Goal: Use online tool/utility: Utilize a website feature to perform a specific function

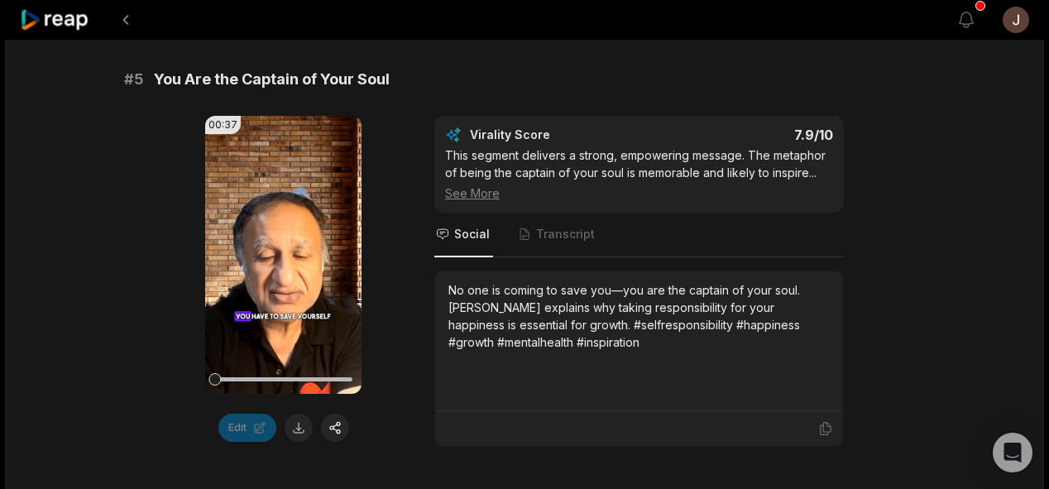
scroll to position [2192, 0]
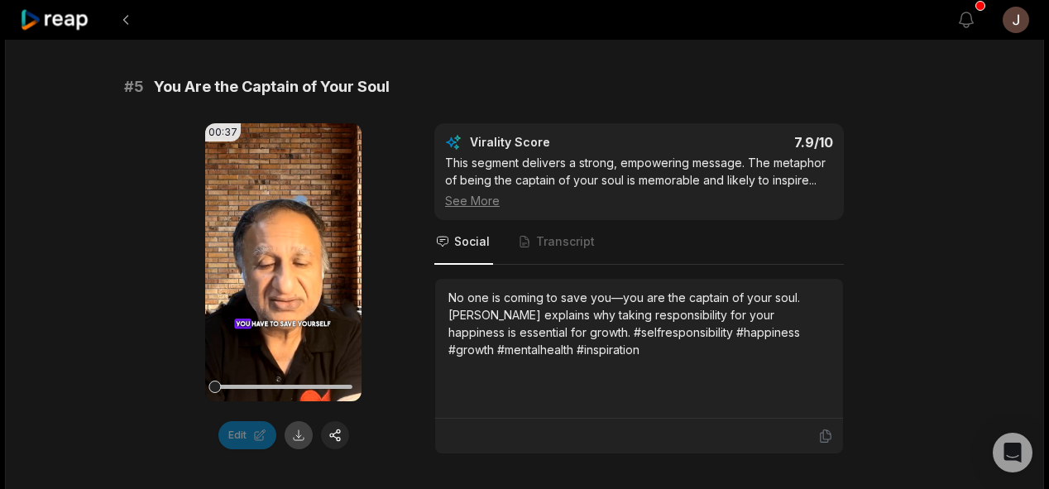
click at [299, 428] on button at bounding box center [299, 435] width 28 height 28
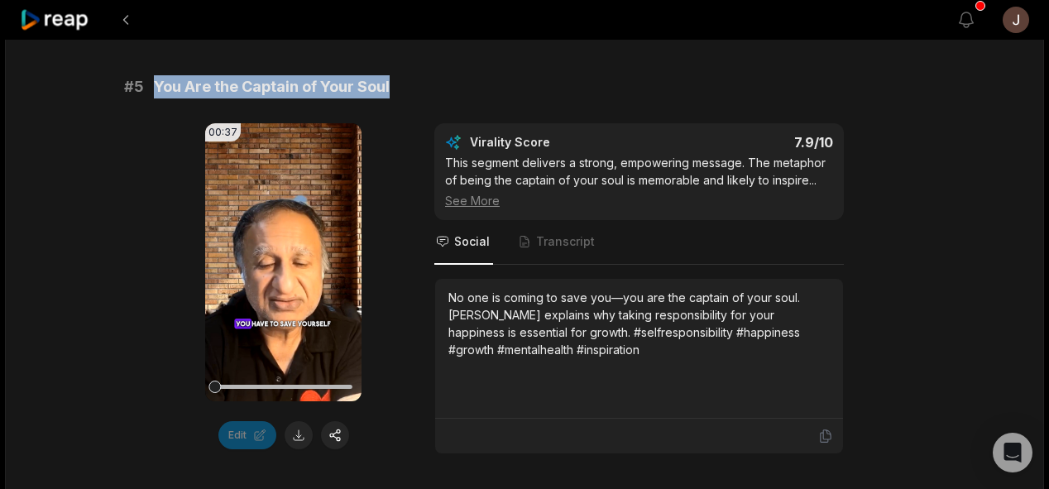
drag, startPoint x: 390, startPoint y: 79, endPoint x: 146, endPoint y: 69, distance: 245.1
click at [146, 69] on div "# 1 Forgiveness: The Path to Freedom 00:41 Your browser does not support mp4 fo…" at bounding box center [524, 494] width 801 height 4699
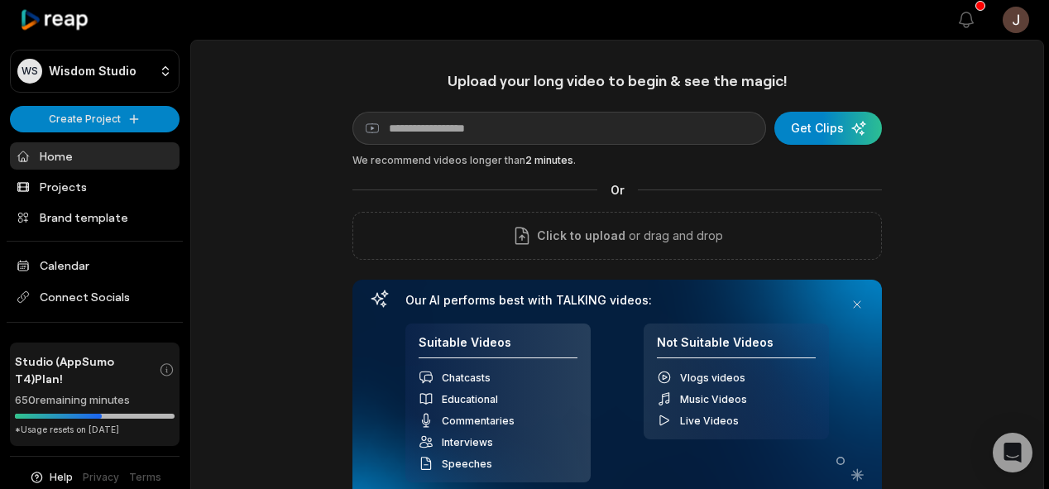
click at [540, 110] on div "Upload your long video to begin & see the magic! YouTube link Get Clips We reco…" at bounding box center [616, 290] width 529 height 439
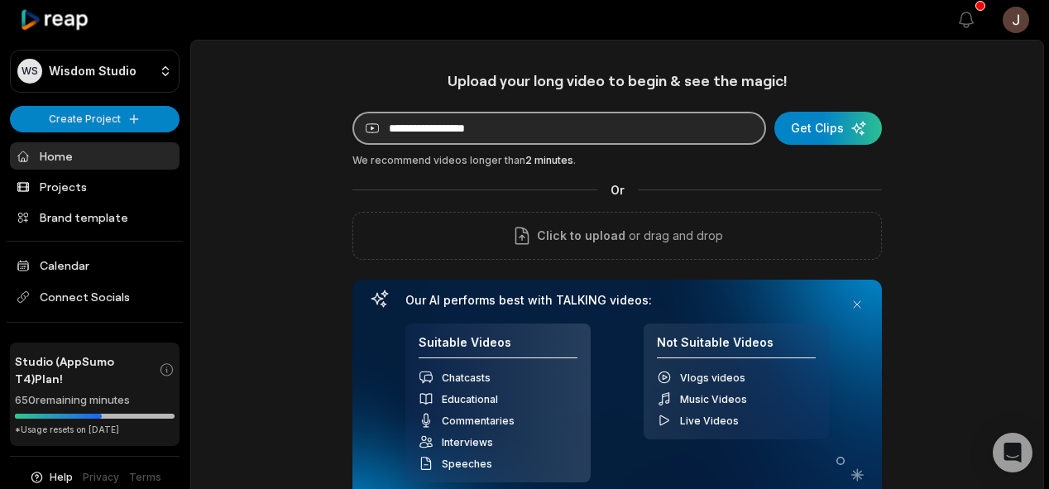
click at [524, 124] on input at bounding box center [559, 128] width 414 height 33
paste input "**********"
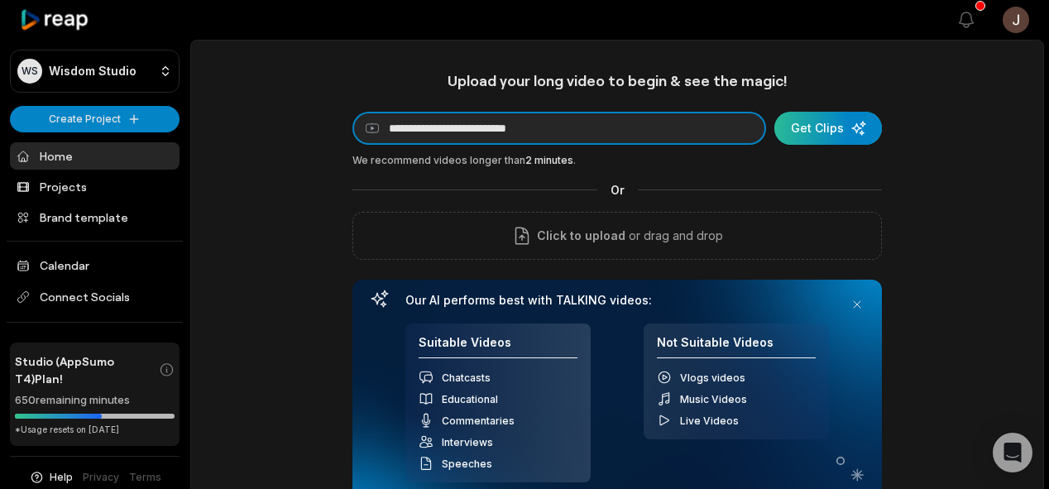
type input "**********"
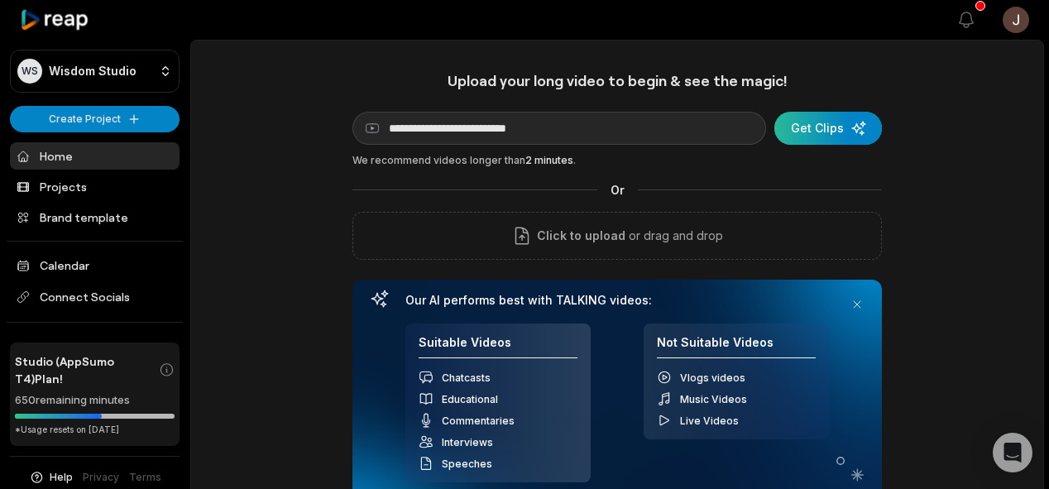
click at [821, 123] on div "submit" at bounding box center [828, 128] width 108 height 33
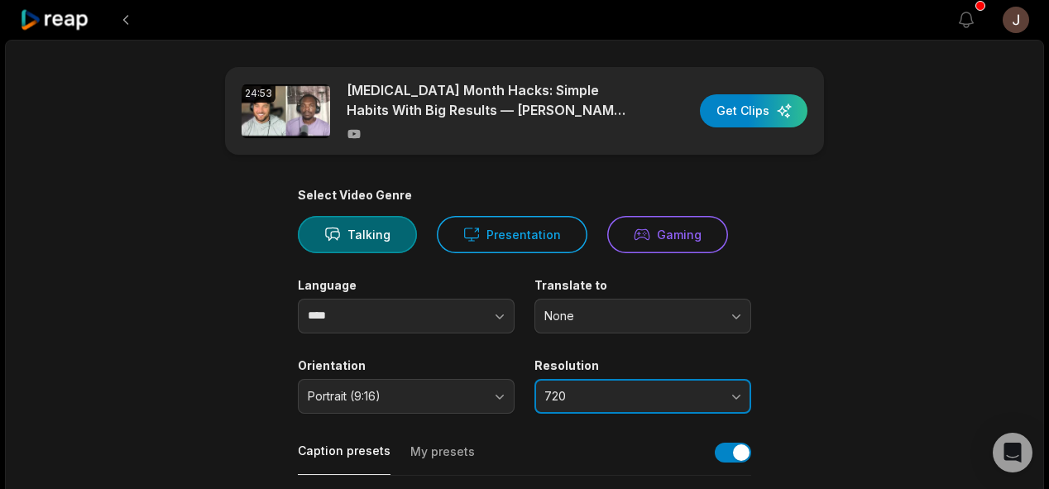
click at [585, 387] on button "720" at bounding box center [642, 396] width 217 height 35
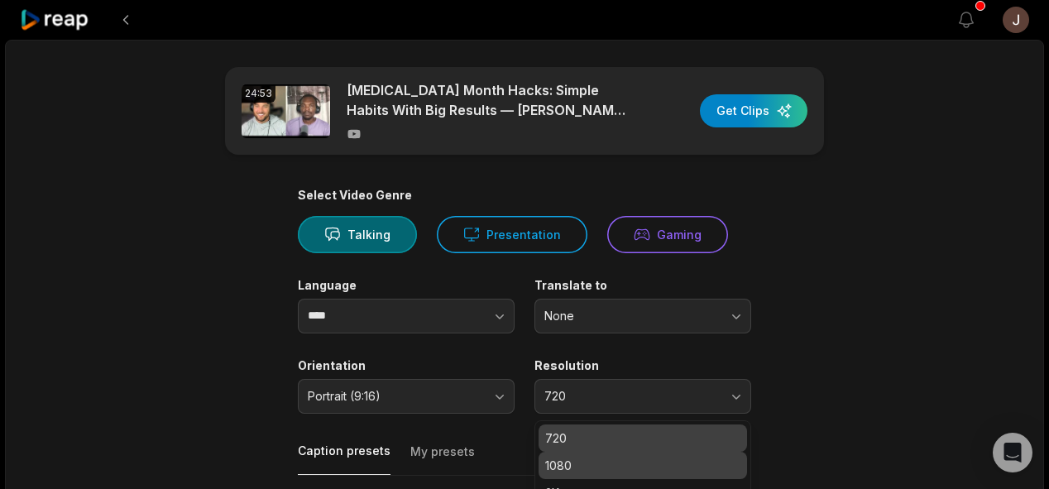
click at [572, 453] on div "1080" at bounding box center [643, 465] width 208 height 27
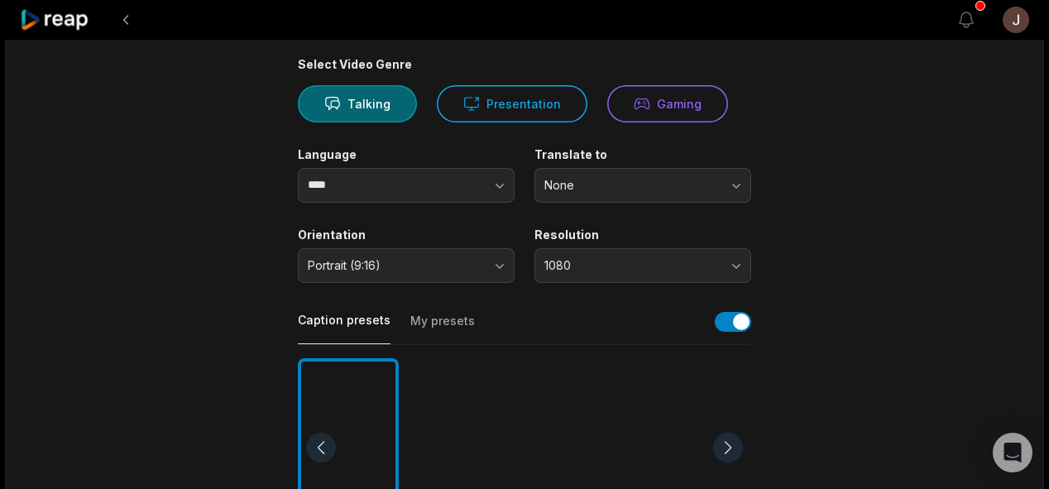
scroll to position [129, 0]
click at [468, 414] on div at bounding box center [465, 450] width 101 height 180
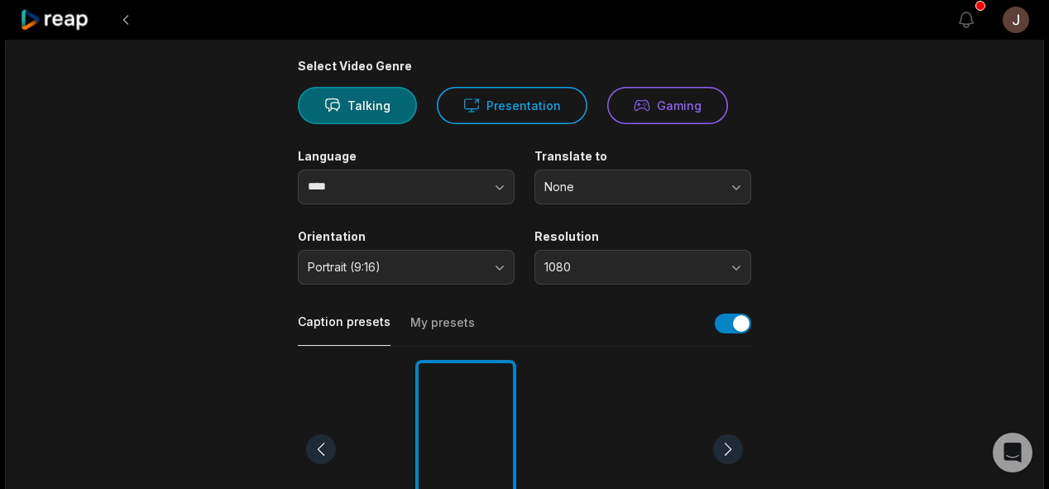
click at [888, 227] on main "24:53 Self Improvement Month Hacks: Simple Habits With Big Results — Rob Tracz …" at bounding box center [524, 444] width 801 height 1013
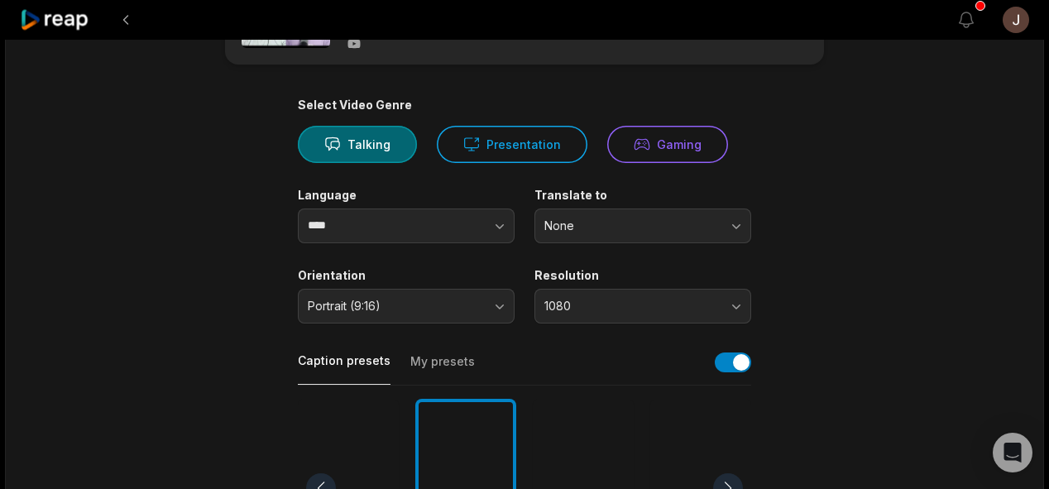
scroll to position [0, 0]
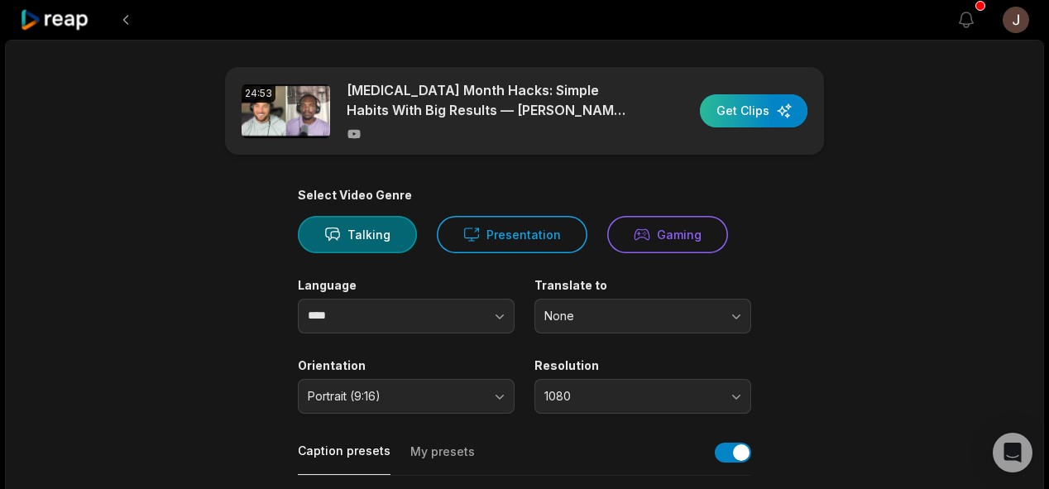
click at [729, 118] on div "button" at bounding box center [754, 110] width 108 height 33
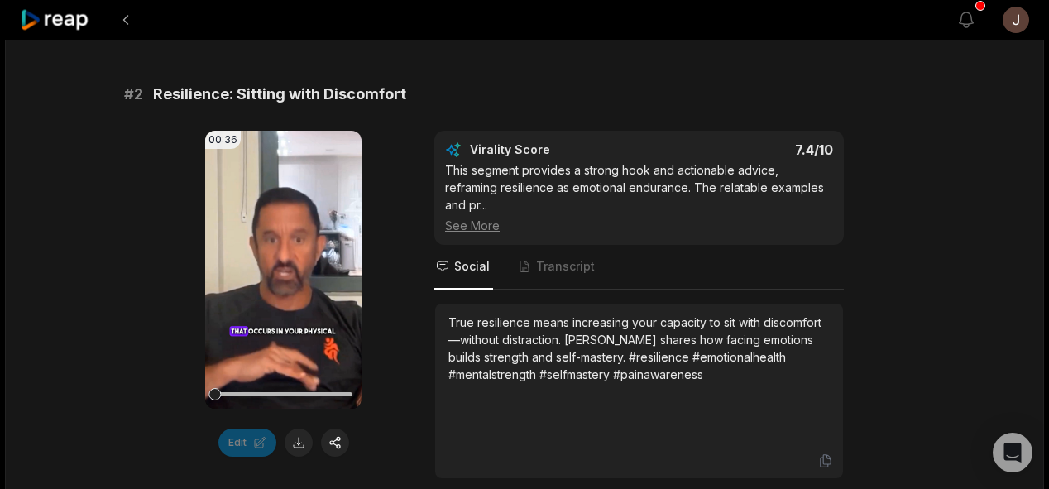
scroll to position [725, 0]
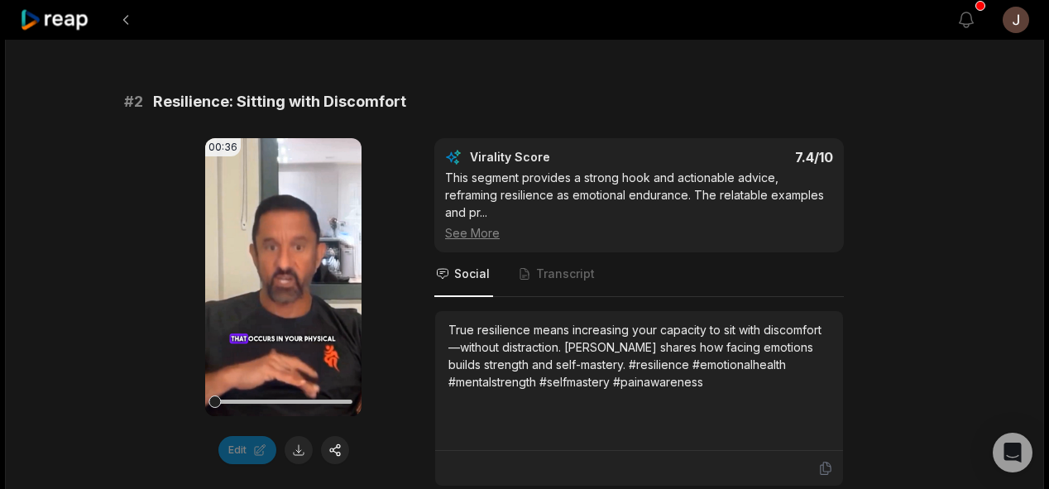
click at [411, 95] on div "# 2 Resilience: Sitting with Discomfort" at bounding box center [524, 101] width 801 height 23
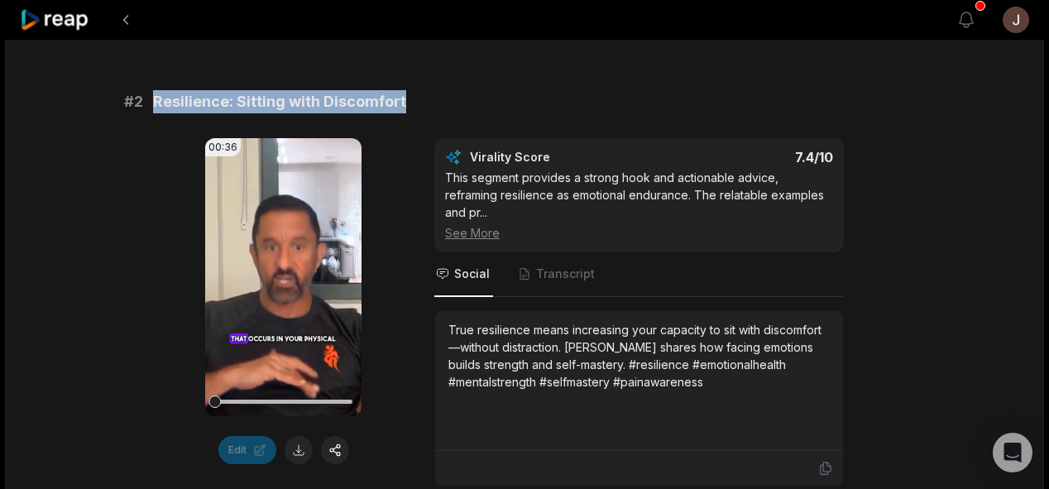
drag, startPoint x: 405, startPoint y: 100, endPoint x: 155, endPoint y: 98, distance: 250.7
click at [155, 98] on div "# 2 Resilience: Sitting with Discomfort" at bounding box center [524, 101] width 801 height 23
copy span "Resilience: Sitting with Discomfort"
click at [299, 446] on button at bounding box center [299, 450] width 28 height 28
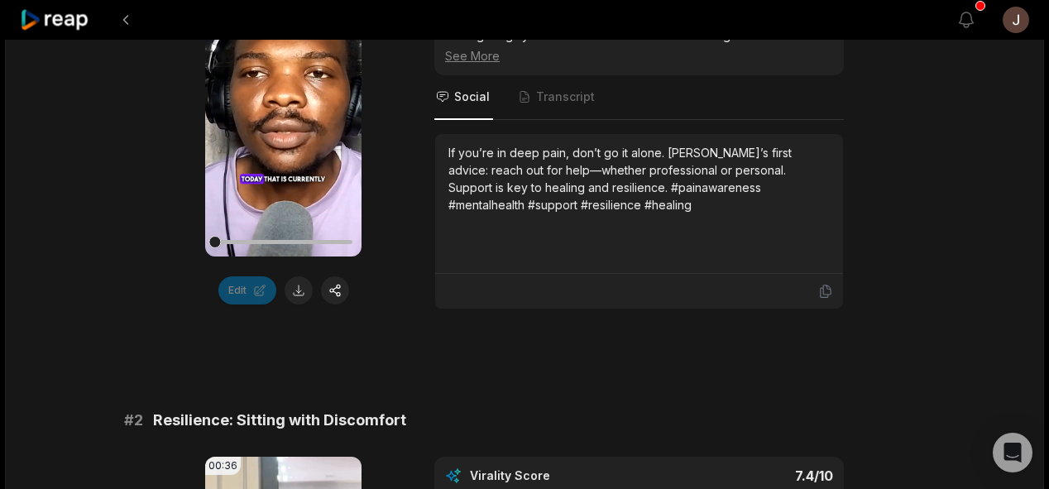
scroll to position [400, 0]
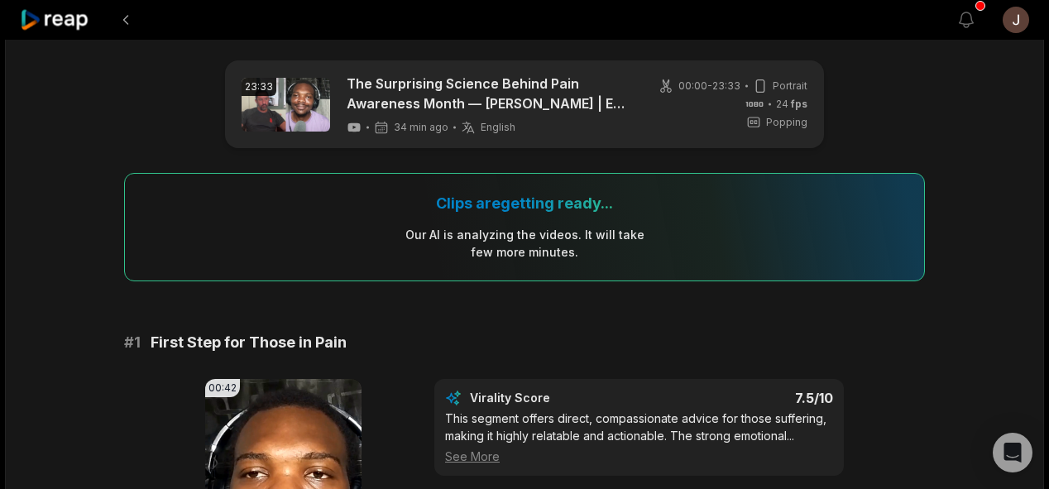
scroll to position [7, 0]
click at [124, 21] on button at bounding box center [126, 20] width 30 height 30
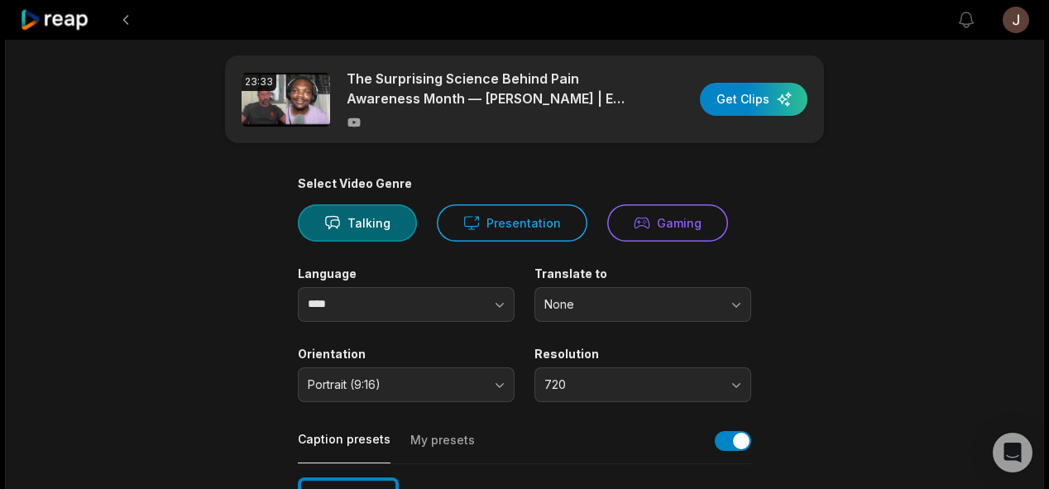
click at [123, 23] on button at bounding box center [126, 20] width 30 height 30
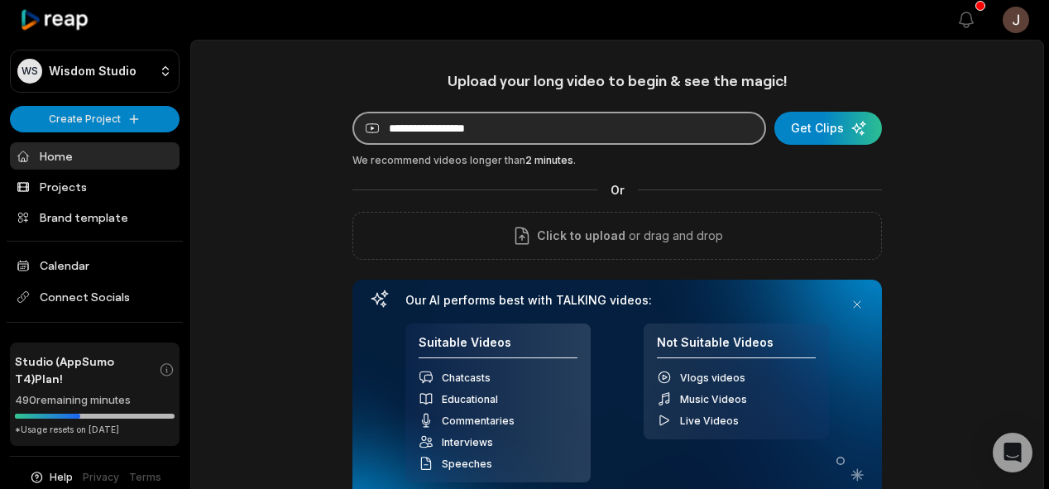
click at [474, 128] on input at bounding box center [559, 128] width 414 height 33
paste input "**********"
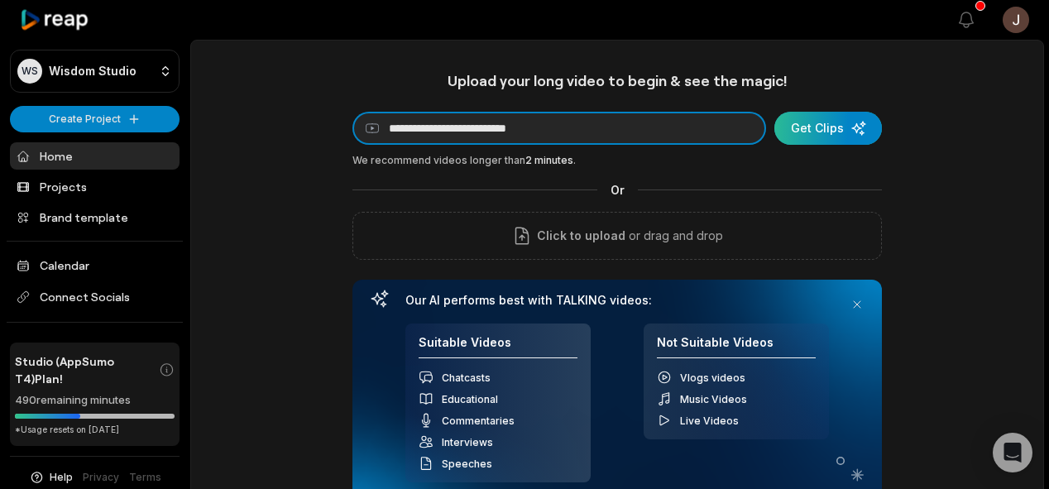
type input "**********"
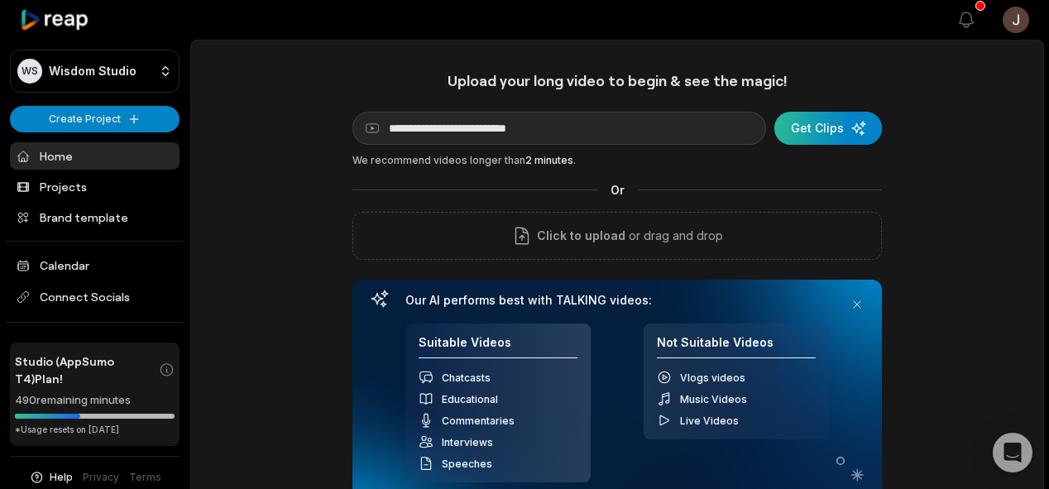
click at [821, 122] on div "submit" at bounding box center [828, 128] width 108 height 33
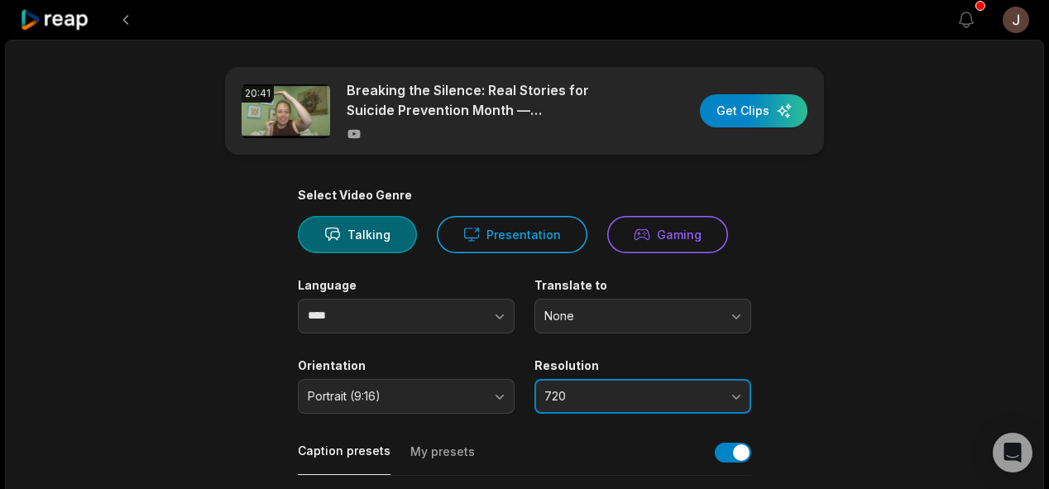
click at [642, 397] on span "720" at bounding box center [631, 396] width 174 height 15
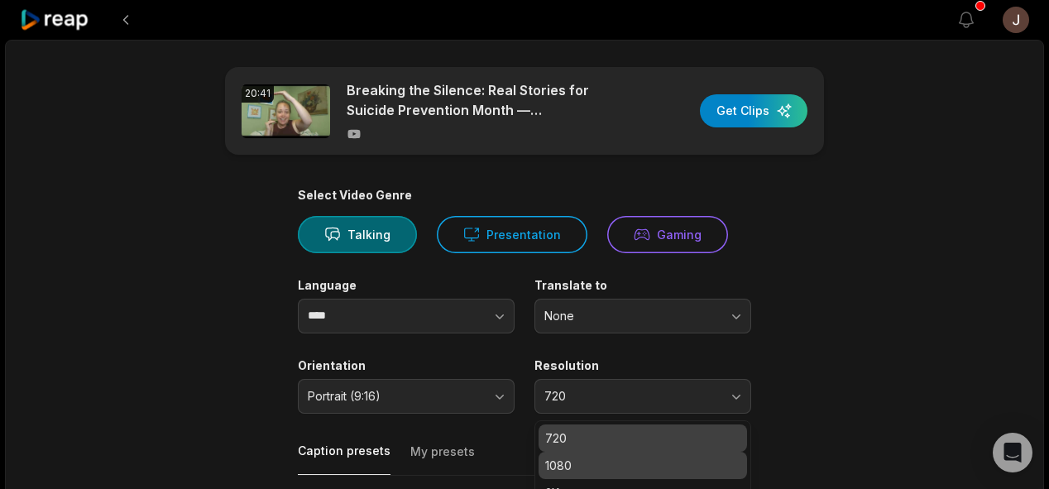
click at [581, 472] on p "1080" at bounding box center [642, 465] width 195 height 17
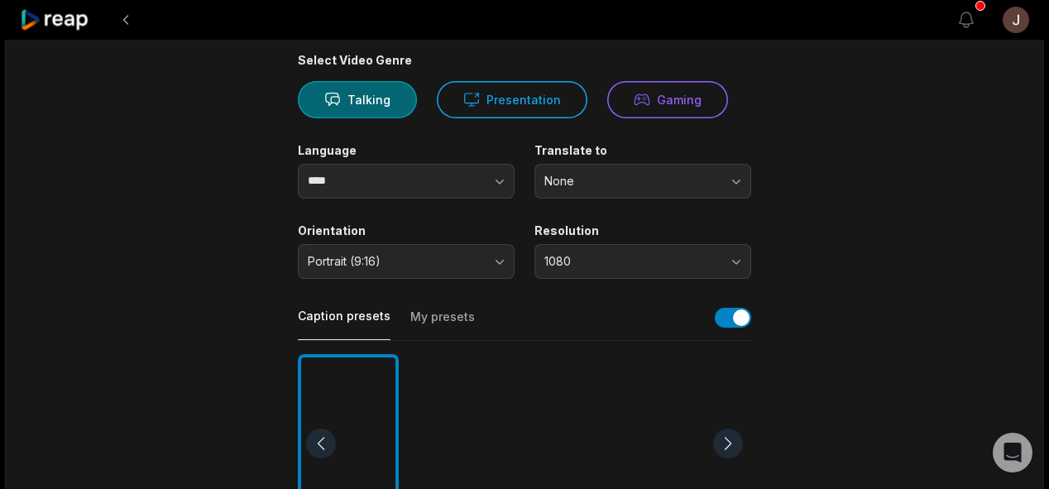
scroll to position [126, 0]
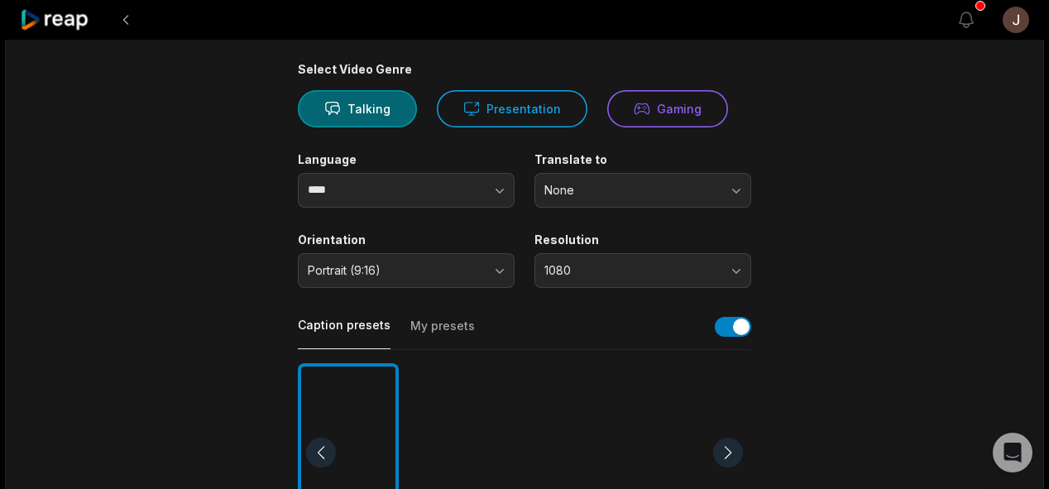
click at [473, 390] on div at bounding box center [465, 453] width 101 height 180
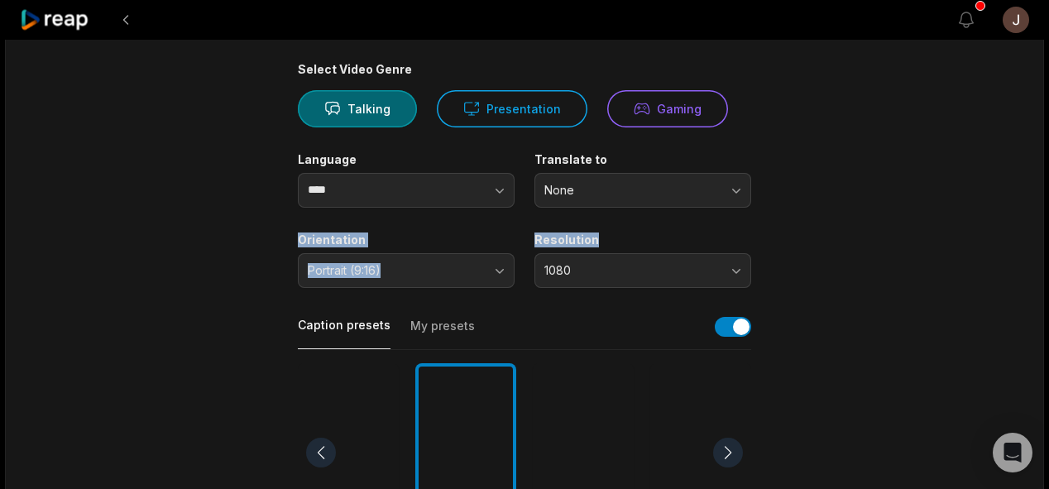
drag, startPoint x: 923, startPoint y: 232, endPoint x: 1058, endPoint y: 194, distance: 140.1
click at [1048, 194] on html "View notifications Open user menu 20:41 Breaking the Silence: Real Stories for …" at bounding box center [524, 118] width 1049 height 489
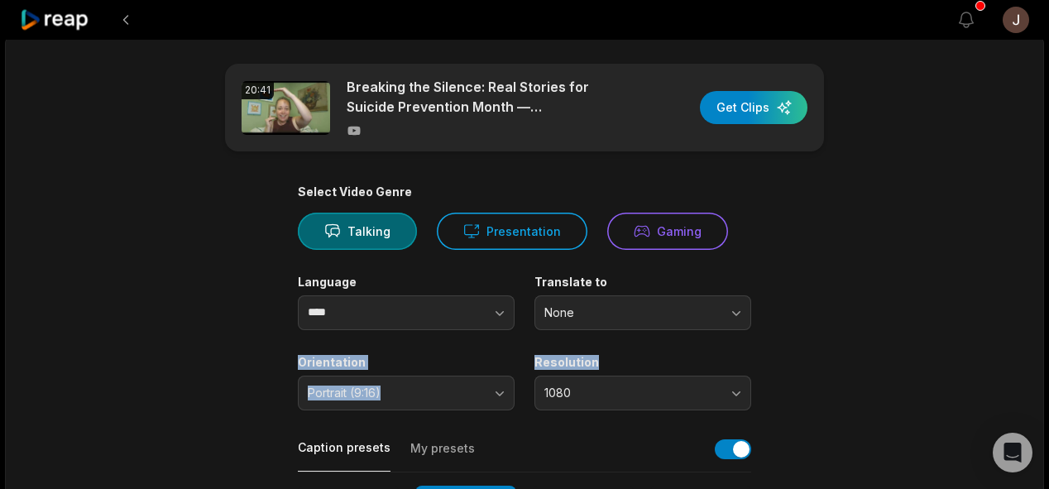
scroll to position [0, 0]
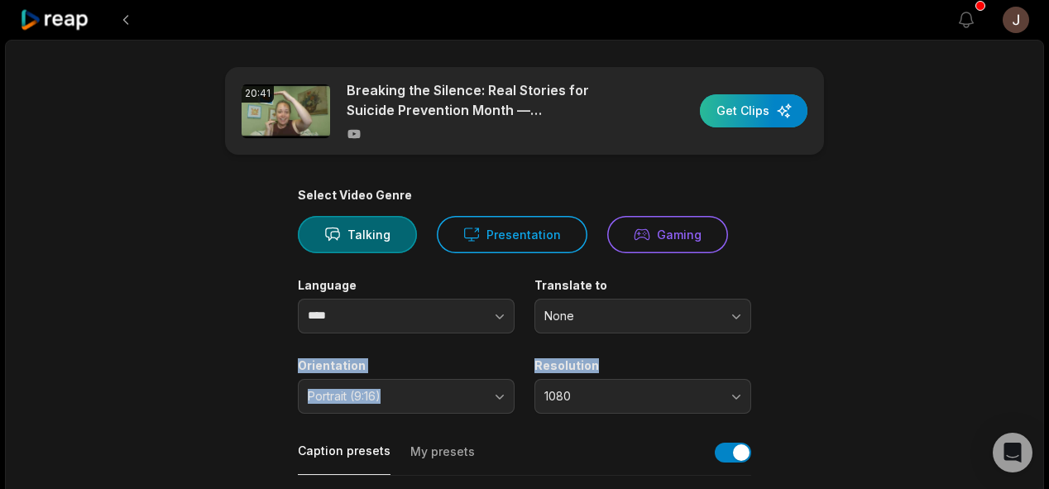
click at [738, 121] on div "button" at bounding box center [754, 110] width 108 height 33
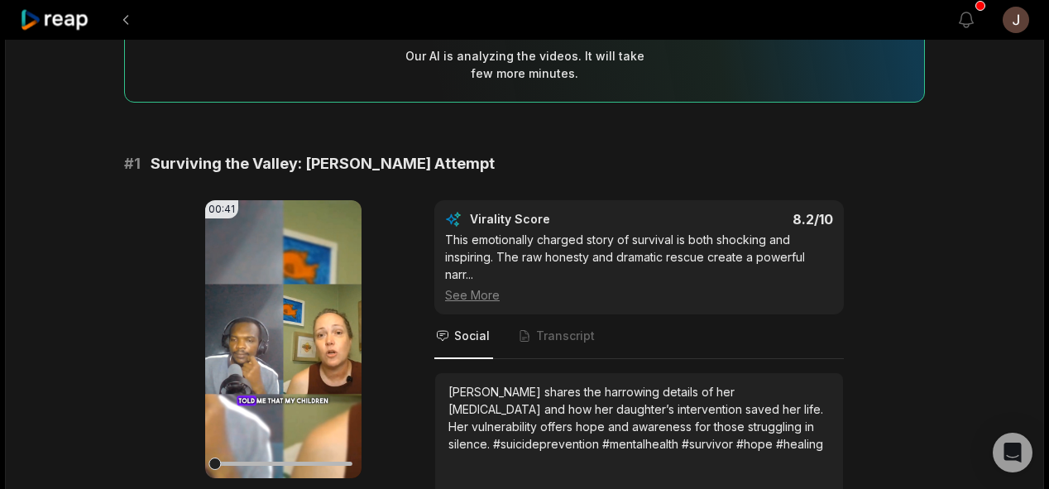
scroll to position [215, 0]
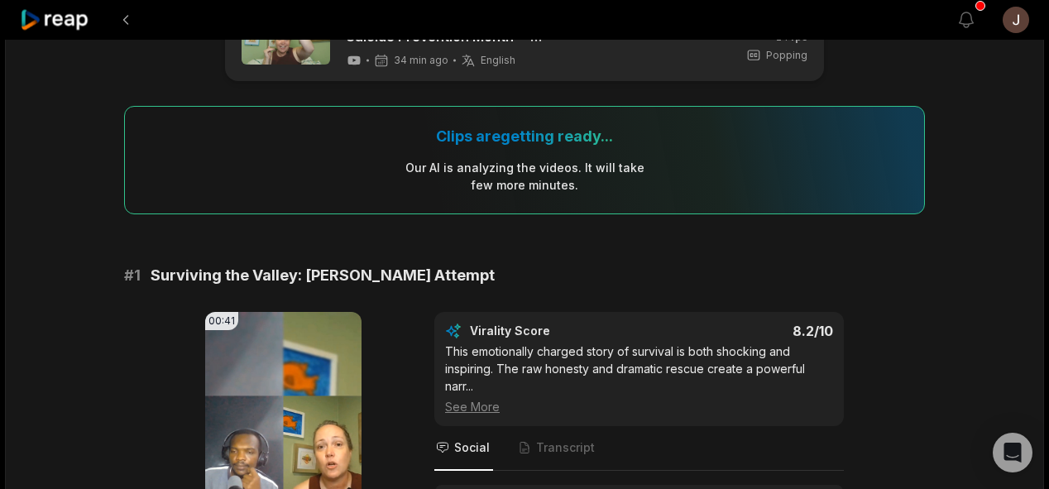
scroll to position [82, 0]
